Goal: Transaction & Acquisition: Purchase product/service

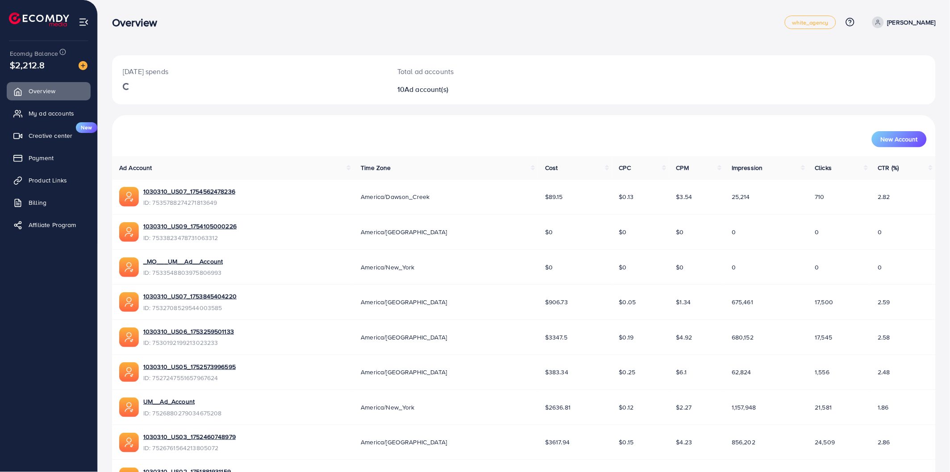
click at [317, 24] on div "Overview" at bounding box center [448, 22] width 672 height 13
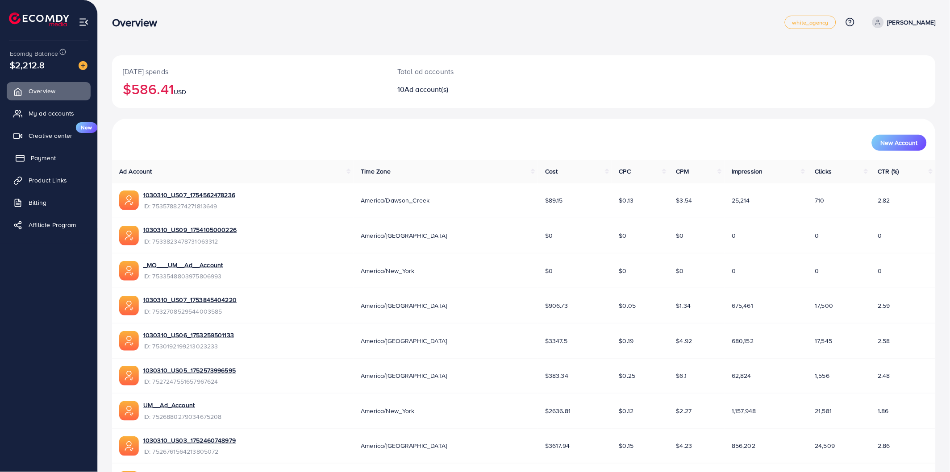
click at [58, 153] on link "Payment" at bounding box center [49, 158] width 84 height 18
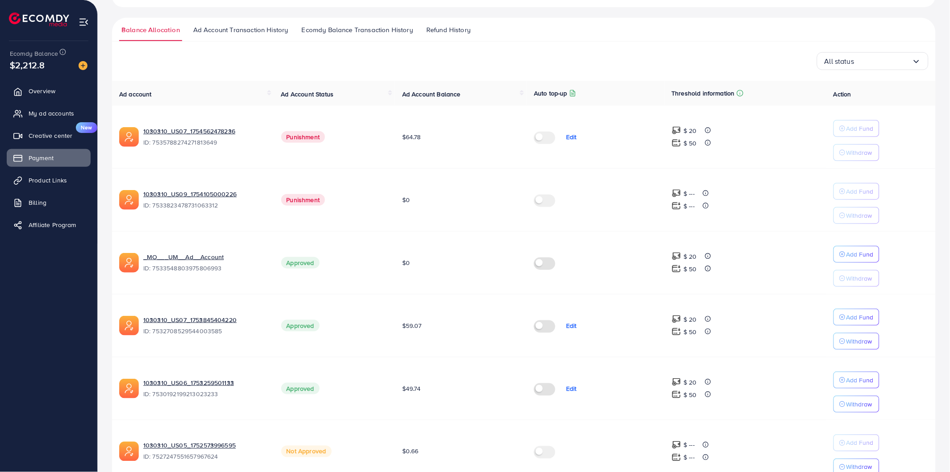
scroll to position [99, 0]
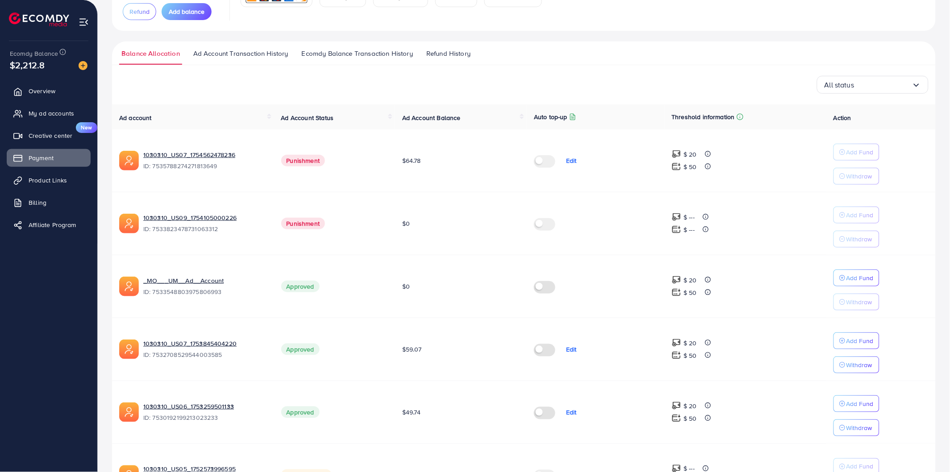
click at [588, 67] on div "Balance Allocation Ad Account Transaction History Ecomdy Balance Transaction Hi…" at bounding box center [523, 411] width 823 height 740
click at [583, 64] on ul "Balance Allocation Ad Account Transaction History Ecomdy Balance Transaction Hi…" at bounding box center [523, 53] width 823 height 24
click at [590, 62] on ul "Balance Allocation Ad Account Transaction History Ecomdy Balance Transaction Hi…" at bounding box center [523, 53] width 823 height 24
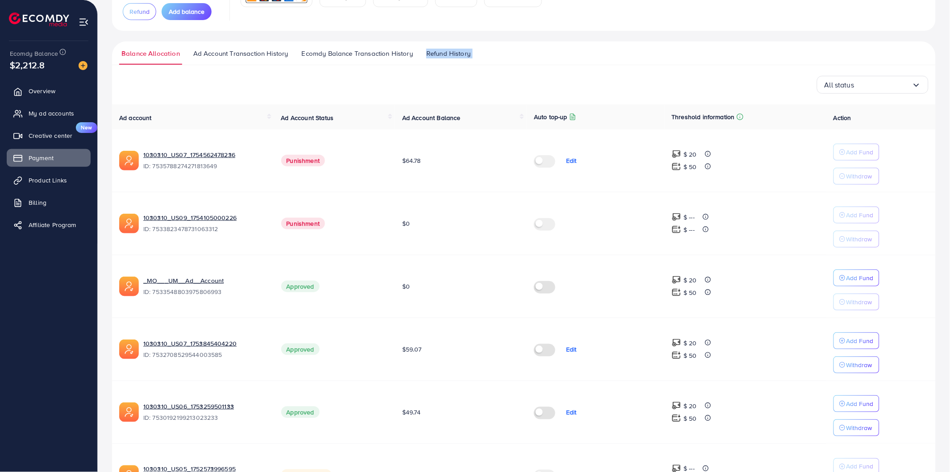
click at [590, 62] on ul "Balance Allocation Ad Account Transaction History Ecomdy Balance Transaction Hi…" at bounding box center [523, 53] width 823 height 24
click at [570, 70] on div "Balance Allocation Ad Account Transaction History Ecomdy Balance Transaction Hi…" at bounding box center [523, 411] width 823 height 740
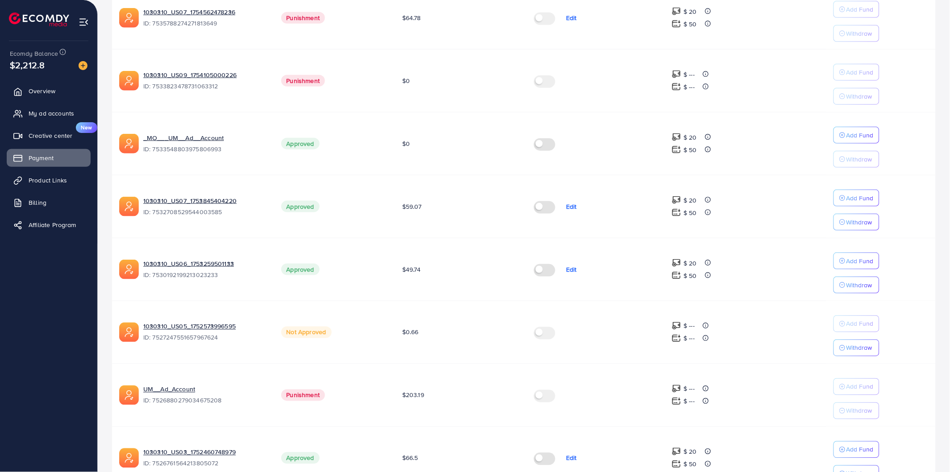
scroll to position [0, 0]
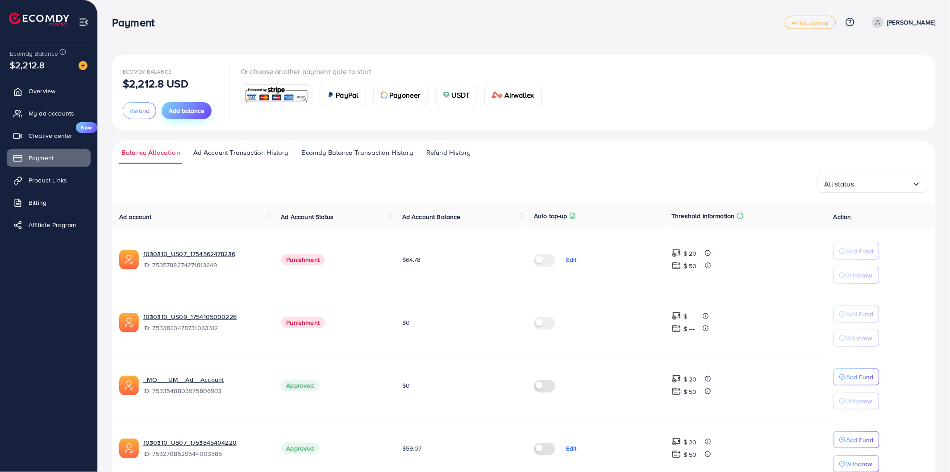
click at [187, 109] on span "Add balance" at bounding box center [187, 110] width 36 height 9
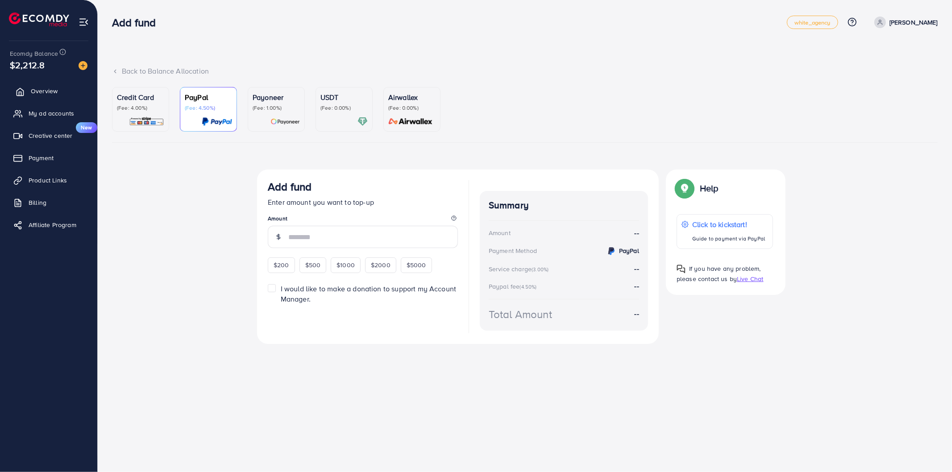
click at [67, 94] on link "Overview" at bounding box center [49, 91] width 84 height 18
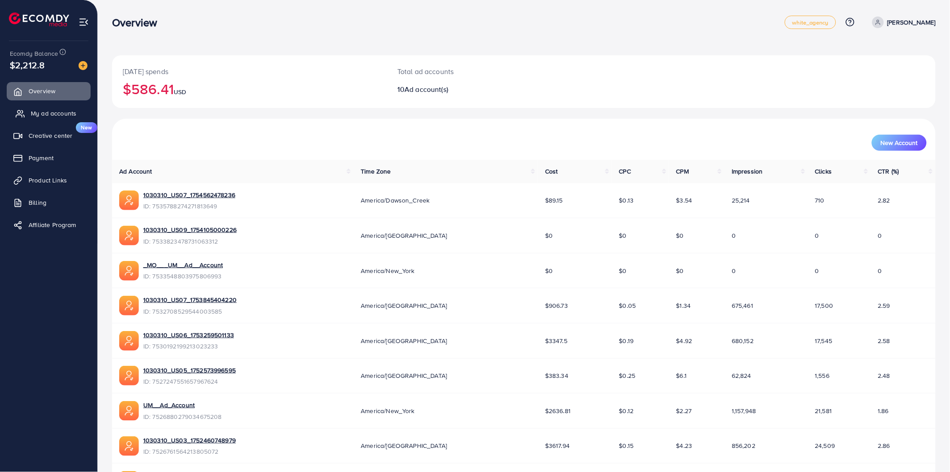
click at [54, 114] on span "My ad accounts" at bounding box center [54, 113] width 46 height 9
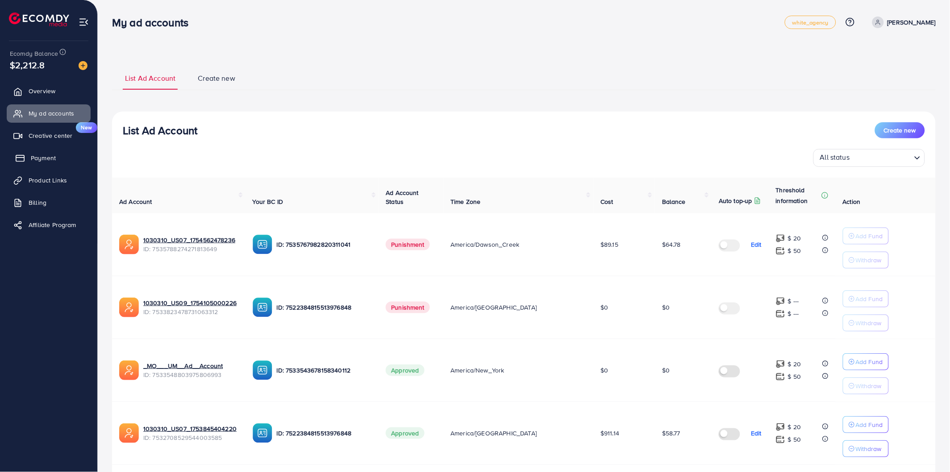
click at [57, 159] on link "Payment" at bounding box center [49, 158] width 84 height 18
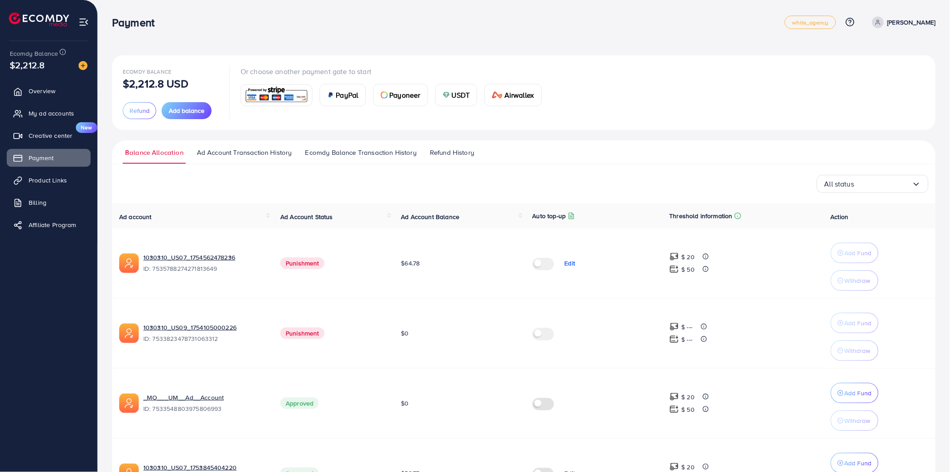
click at [566, 264] on p "Edit" at bounding box center [569, 263] width 11 height 11
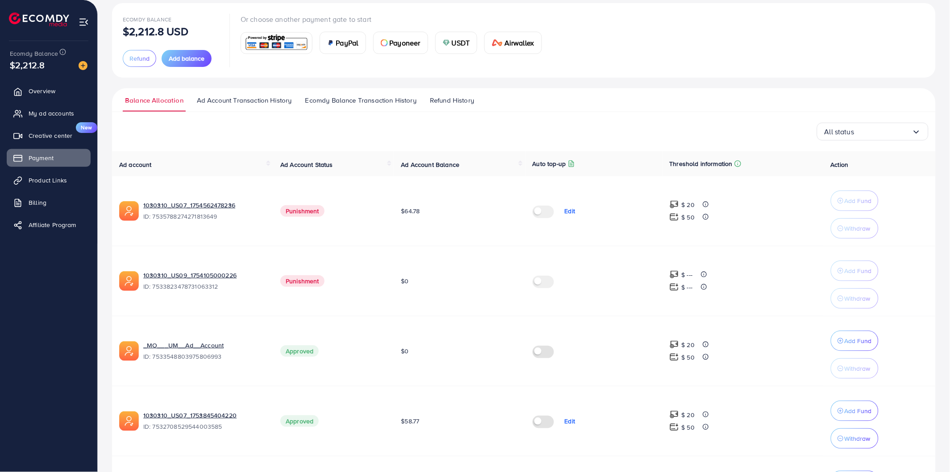
scroll to position [198, 0]
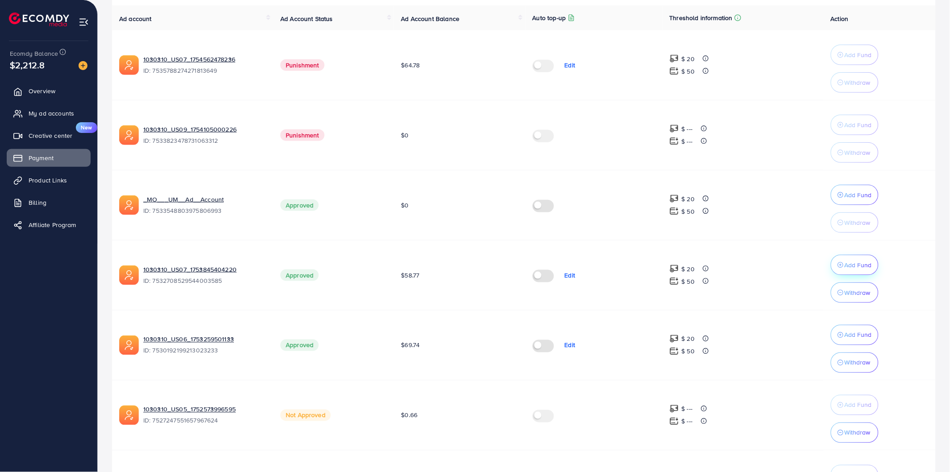
click at [860, 200] on p "Add Fund" at bounding box center [857, 195] width 27 height 11
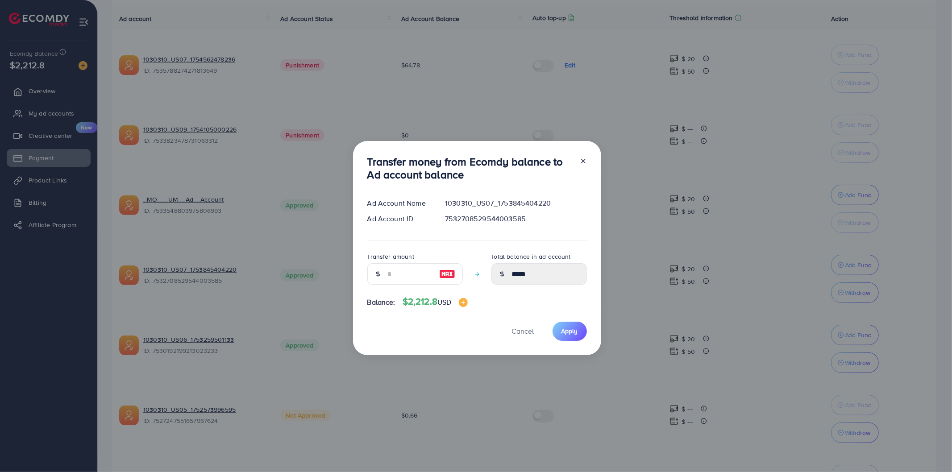
click at [585, 159] on icon at bounding box center [583, 161] width 7 height 7
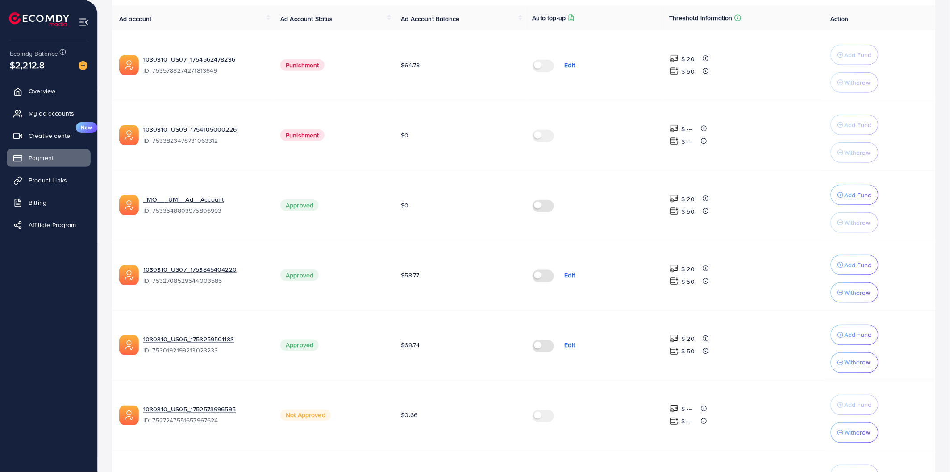
click at [571, 278] on p "Edit" at bounding box center [569, 275] width 11 height 11
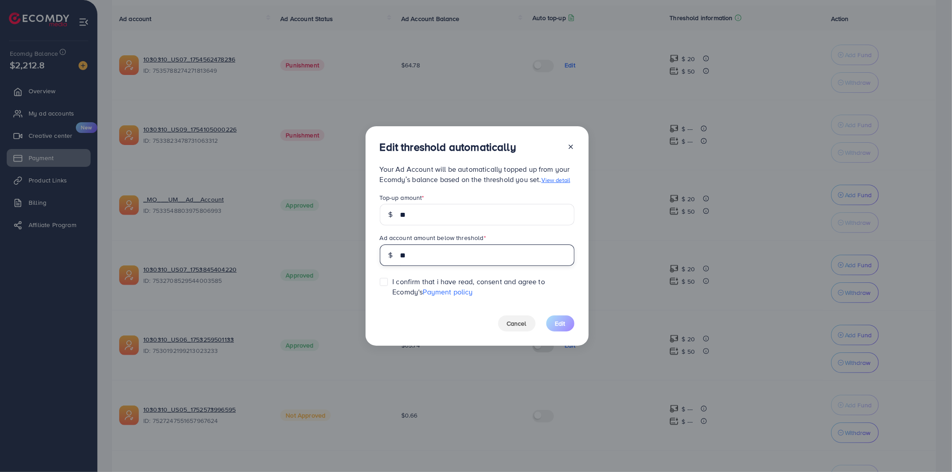
click at [443, 250] on input "**" at bounding box center [487, 255] width 174 height 21
type input "*"
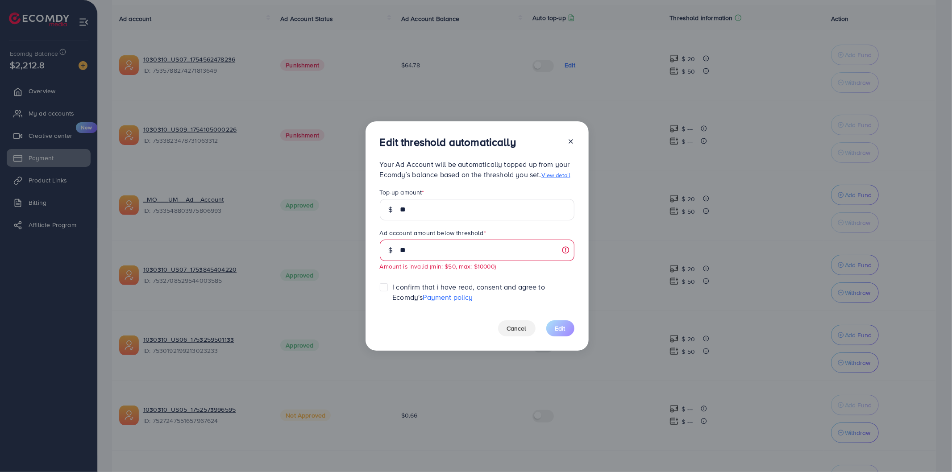
click at [422, 233] on label "Ad account amount below threshold *" at bounding box center [433, 232] width 106 height 9
copy label "Ad account amount below threshold *"
click at [521, 328] on span "Cancel" at bounding box center [517, 328] width 20 height 9
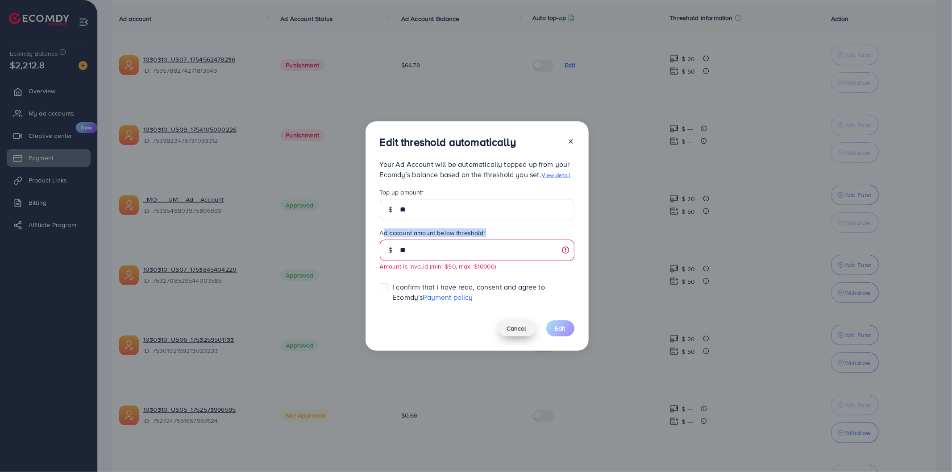
type input "**"
